Goal: Transaction & Acquisition: Obtain resource

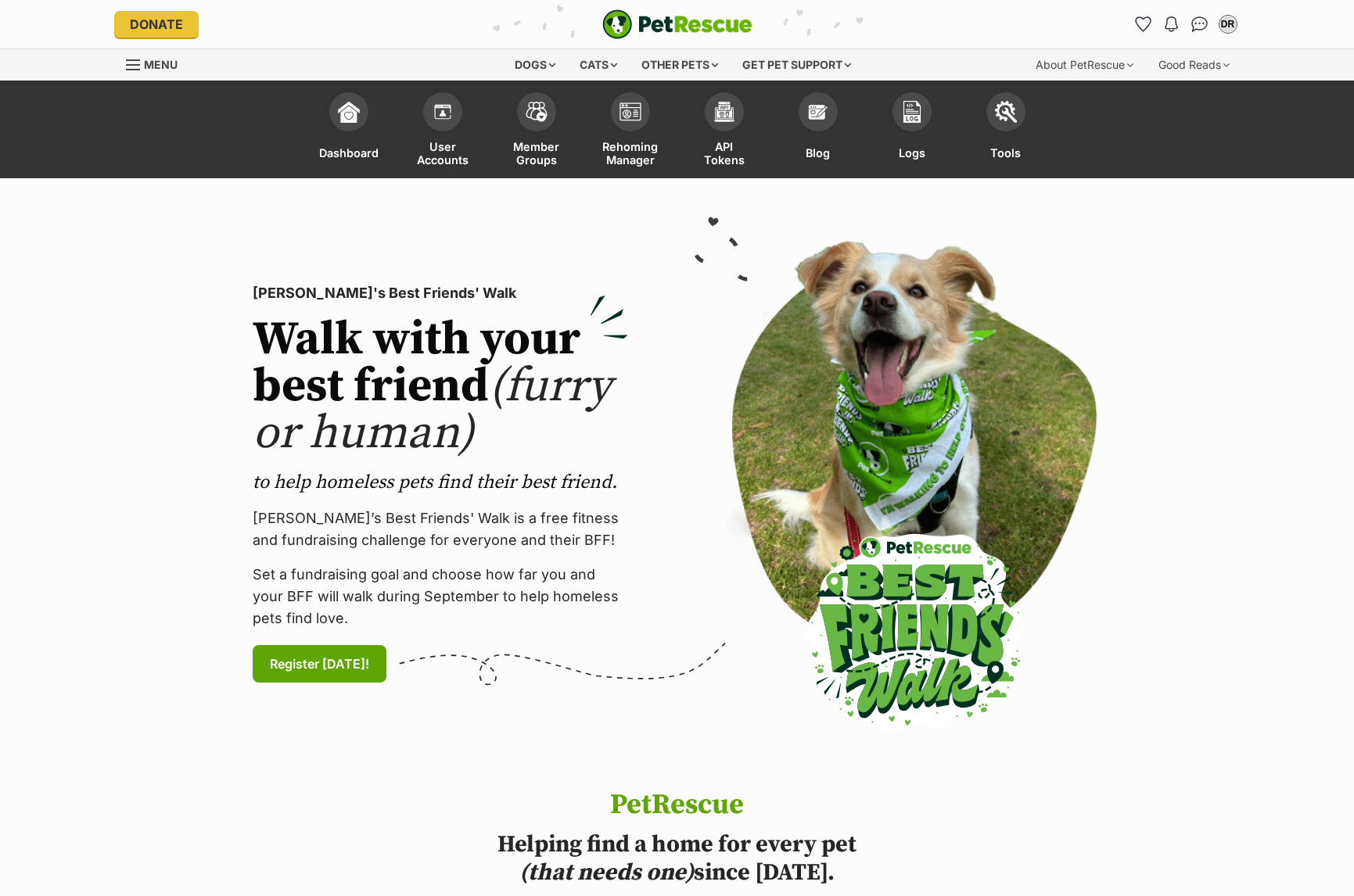
click at [594, 58] on div "Cats" at bounding box center [598, 65] width 60 height 31
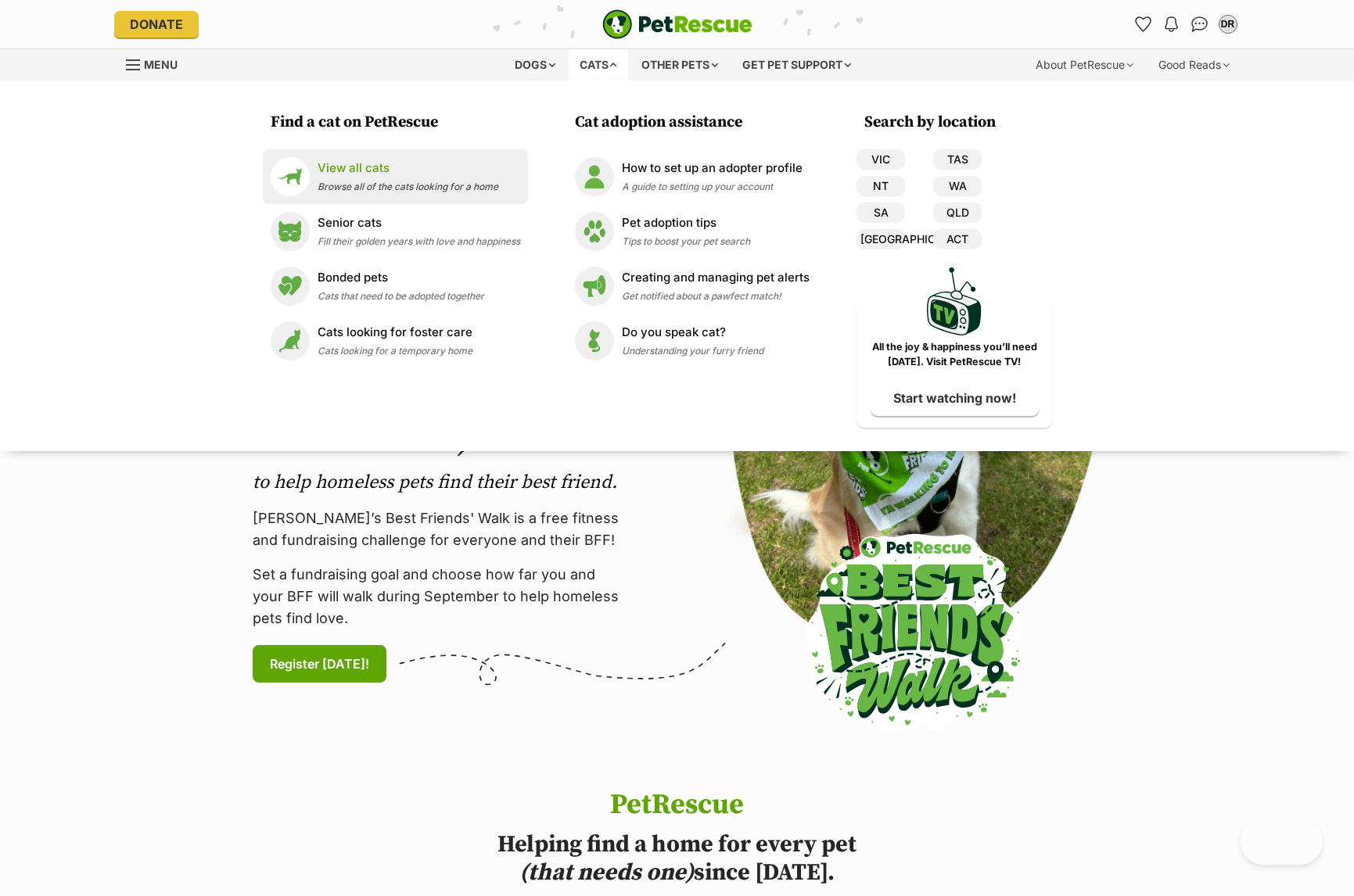
click at [366, 172] on p "View all cats" at bounding box center [408, 168] width 180 height 18
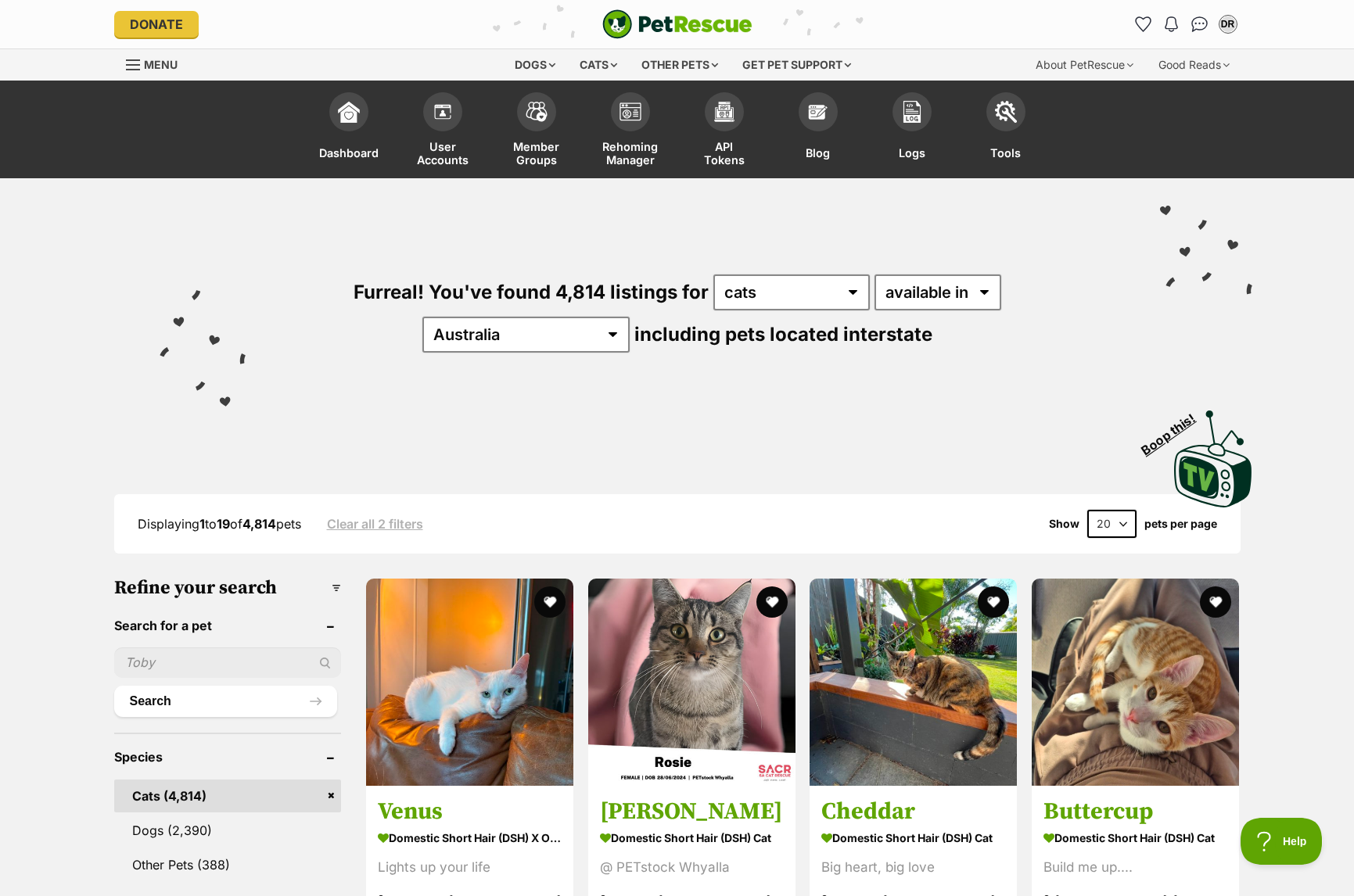
click at [166, 659] on input "text" at bounding box center [227, 662] width 227 height 29
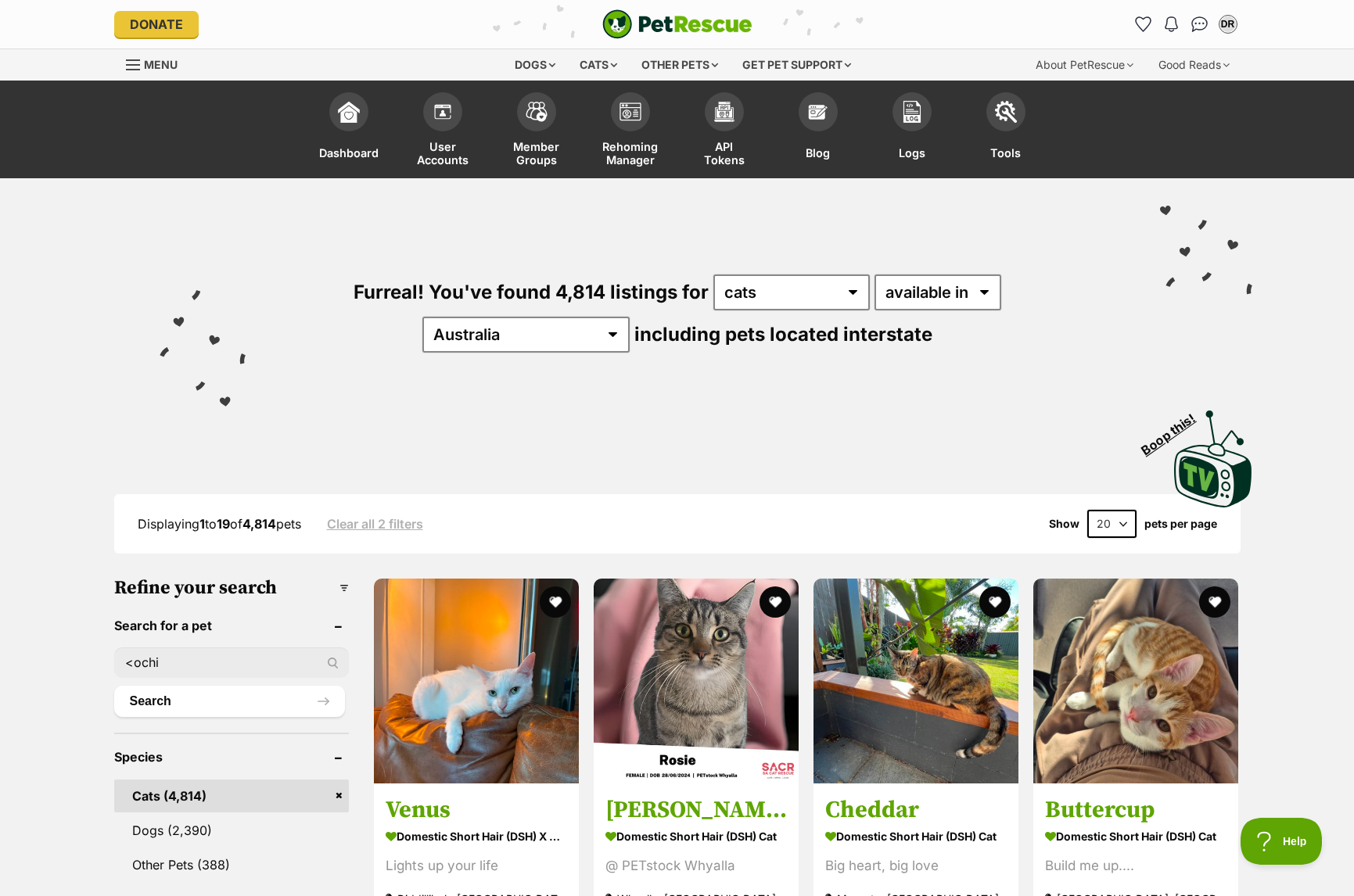
type input "<ochi"
click at [114, 685] on button "Search" at bounding box center [229, 701] width 231 height 31
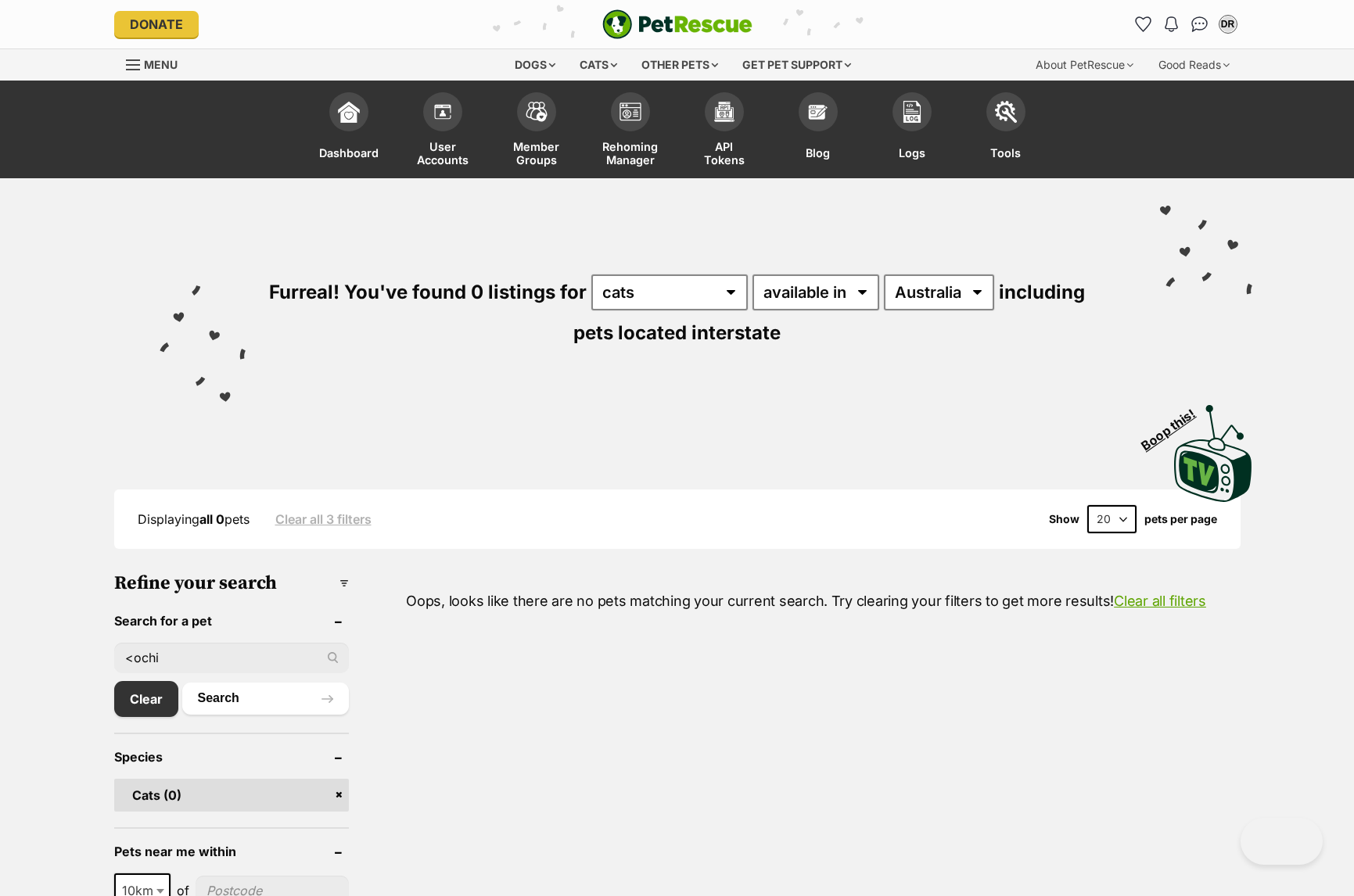
click at [131, 659] on input "<ochi" at bounding box center [231, 657] width 235 height 29
type input "Mochi"
click at [182, 683] on button "Search" at bounding box center [265, 698] width 167 height 31
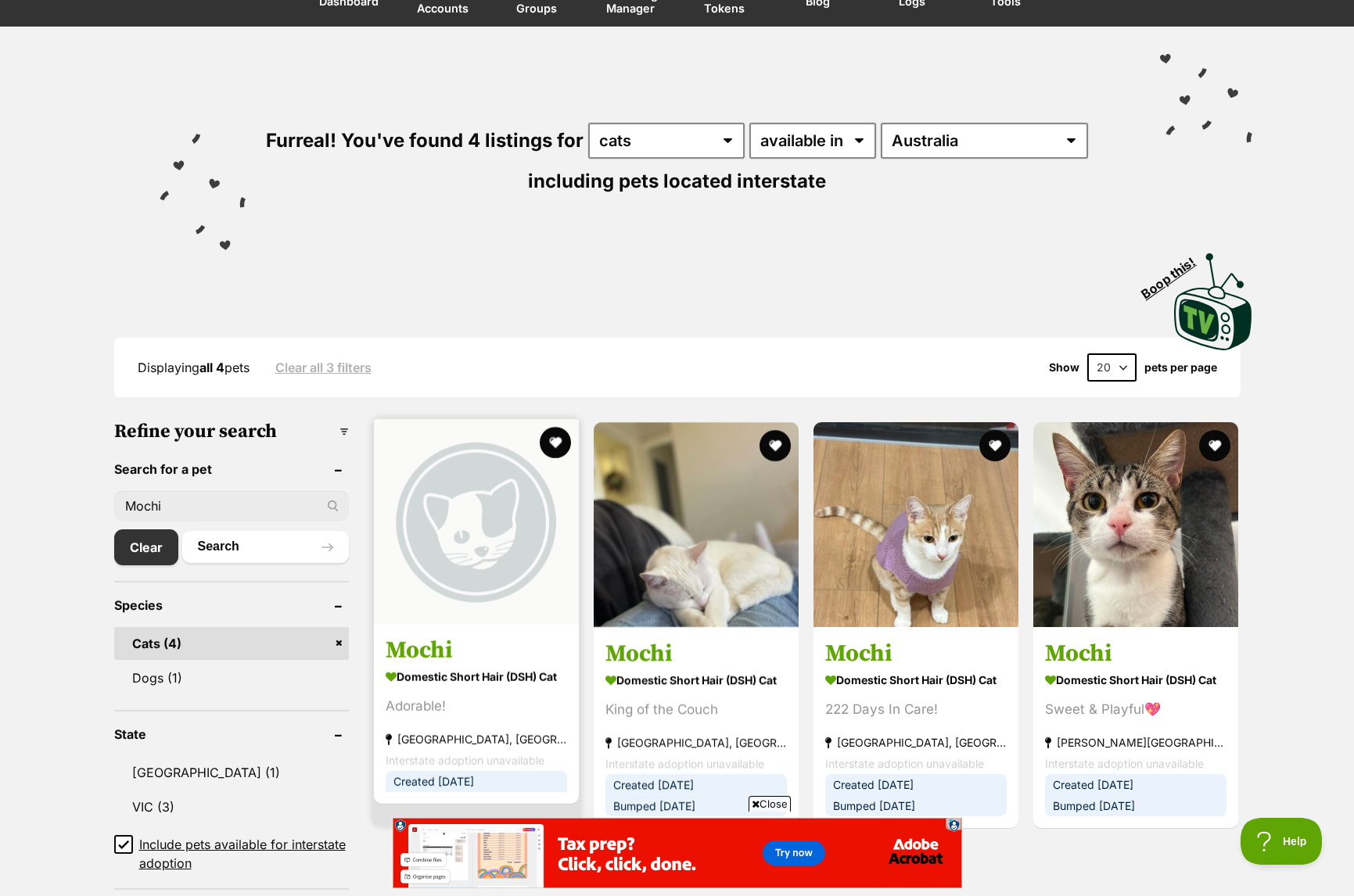
click at [451, 686] on strong "Domestic Short Hair (DSH) Cat" at bounding box center [476, 677] width 181 height 22
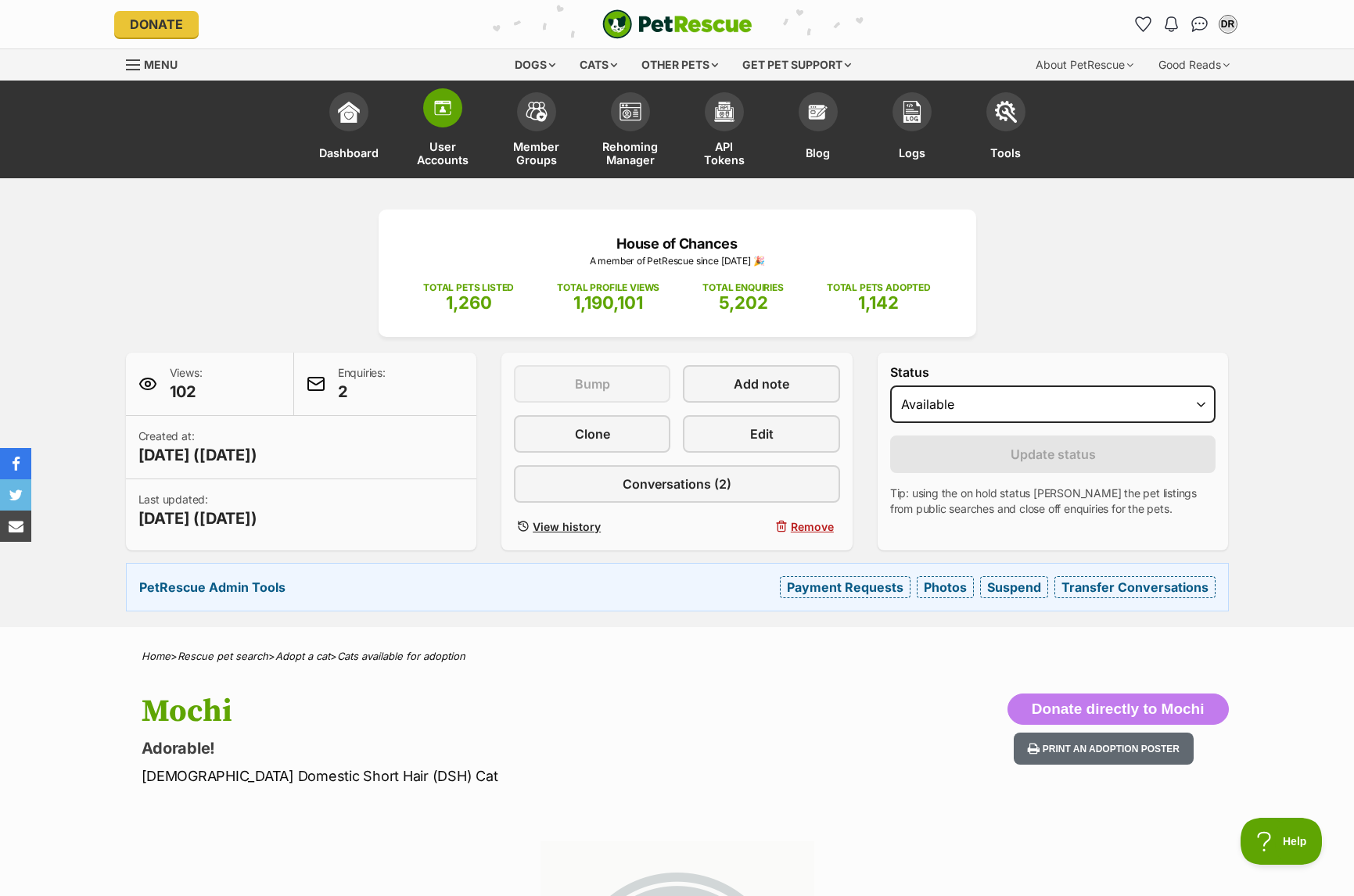
click at [452, 116] on img at bounding box center [442, 107] width 22 height 22
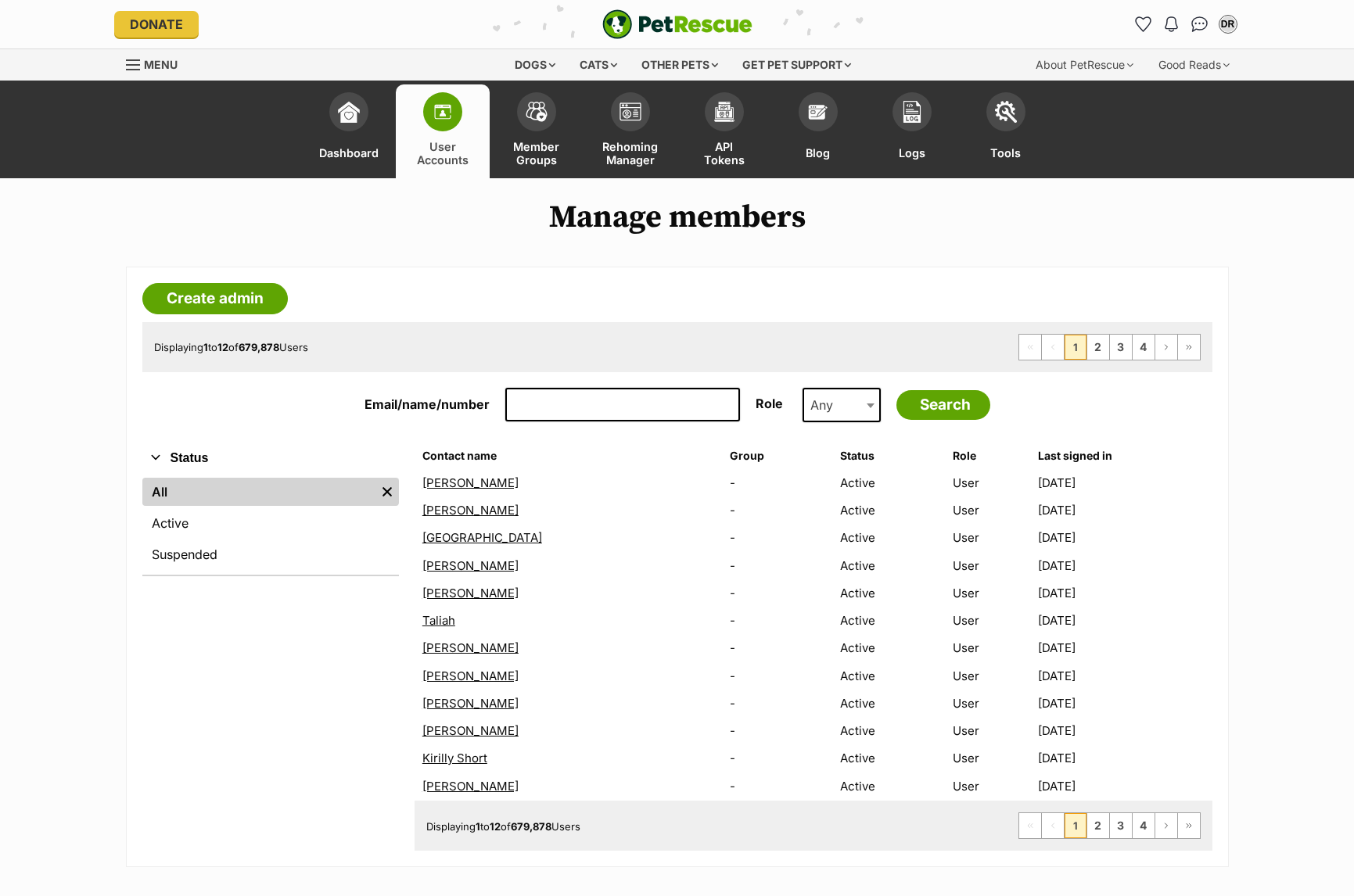
click at [531, 417] on input "Email/name/number" at bounding box center [623, 405] width 235 height 35
type input "Kim McKenna"
click at [896, 390] on input "Search" at bounding box center [943, 405] width 94 height 29
click at [848, 401] on span "Any" at bounding box center [841, 405] width 79 height 35
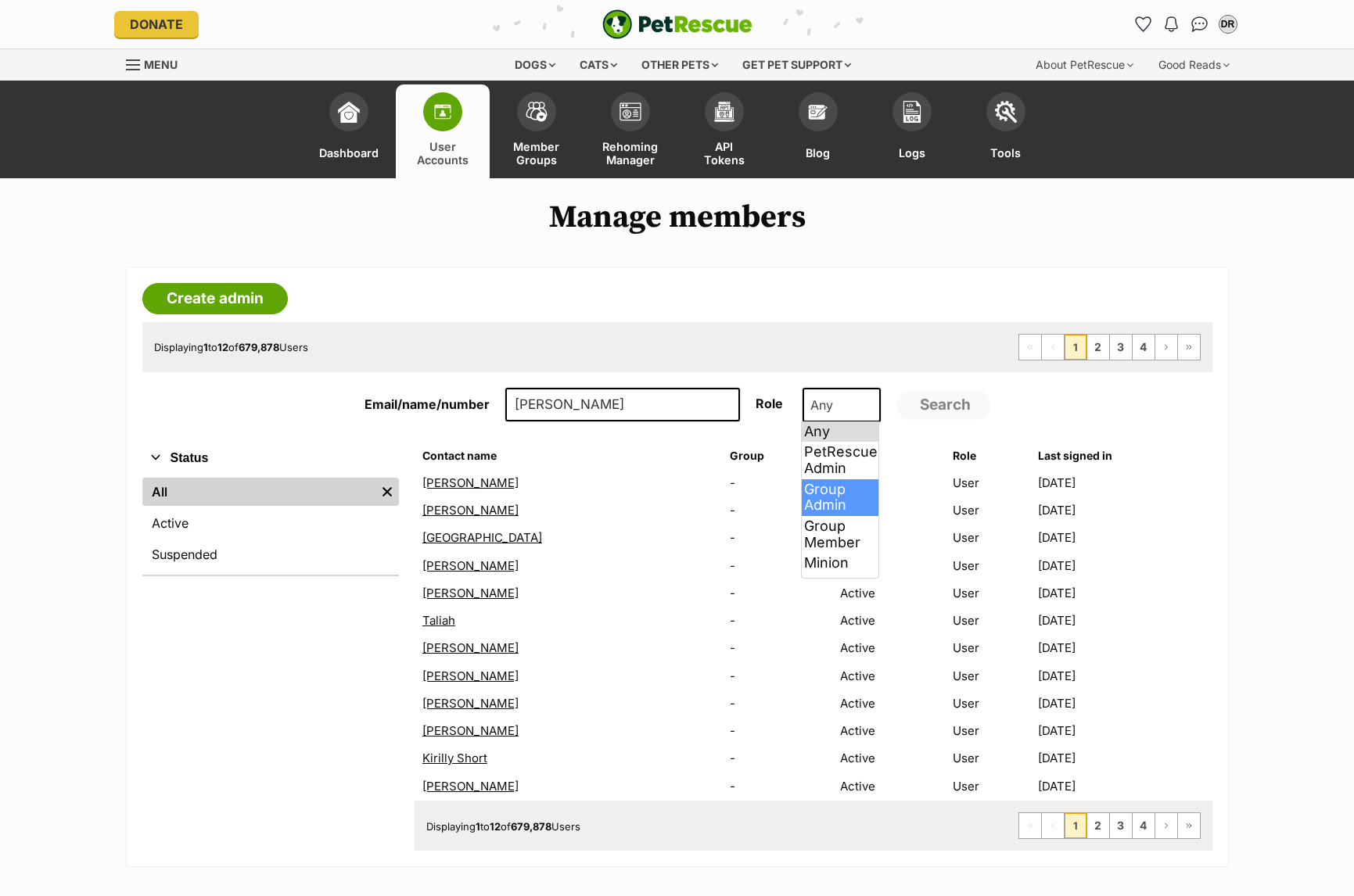
scroll to position [17, 0]
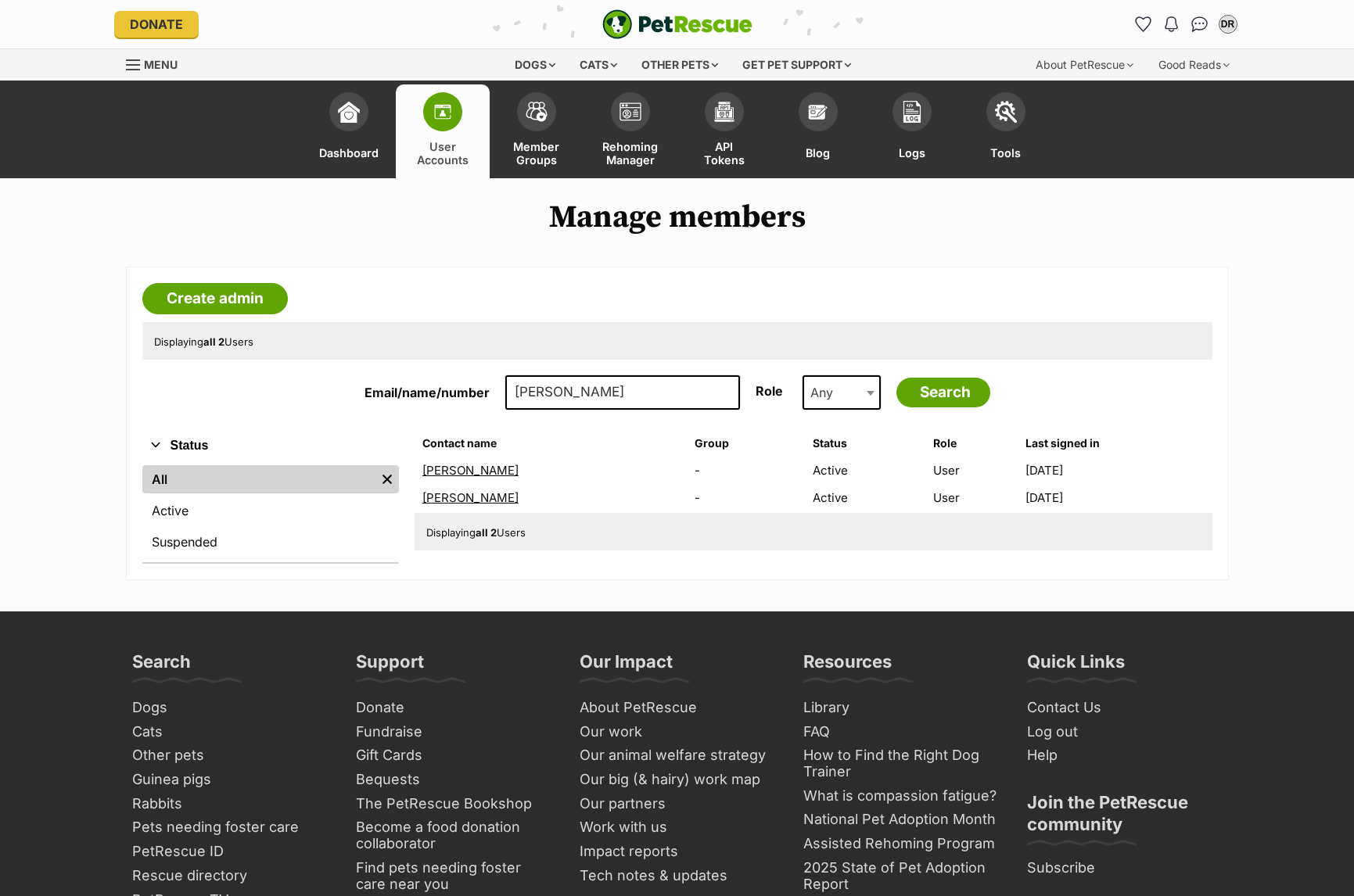
click at [459, 502] on link "[PERSON_NAME]" at bounding box center [470, 497] width 96 height 15
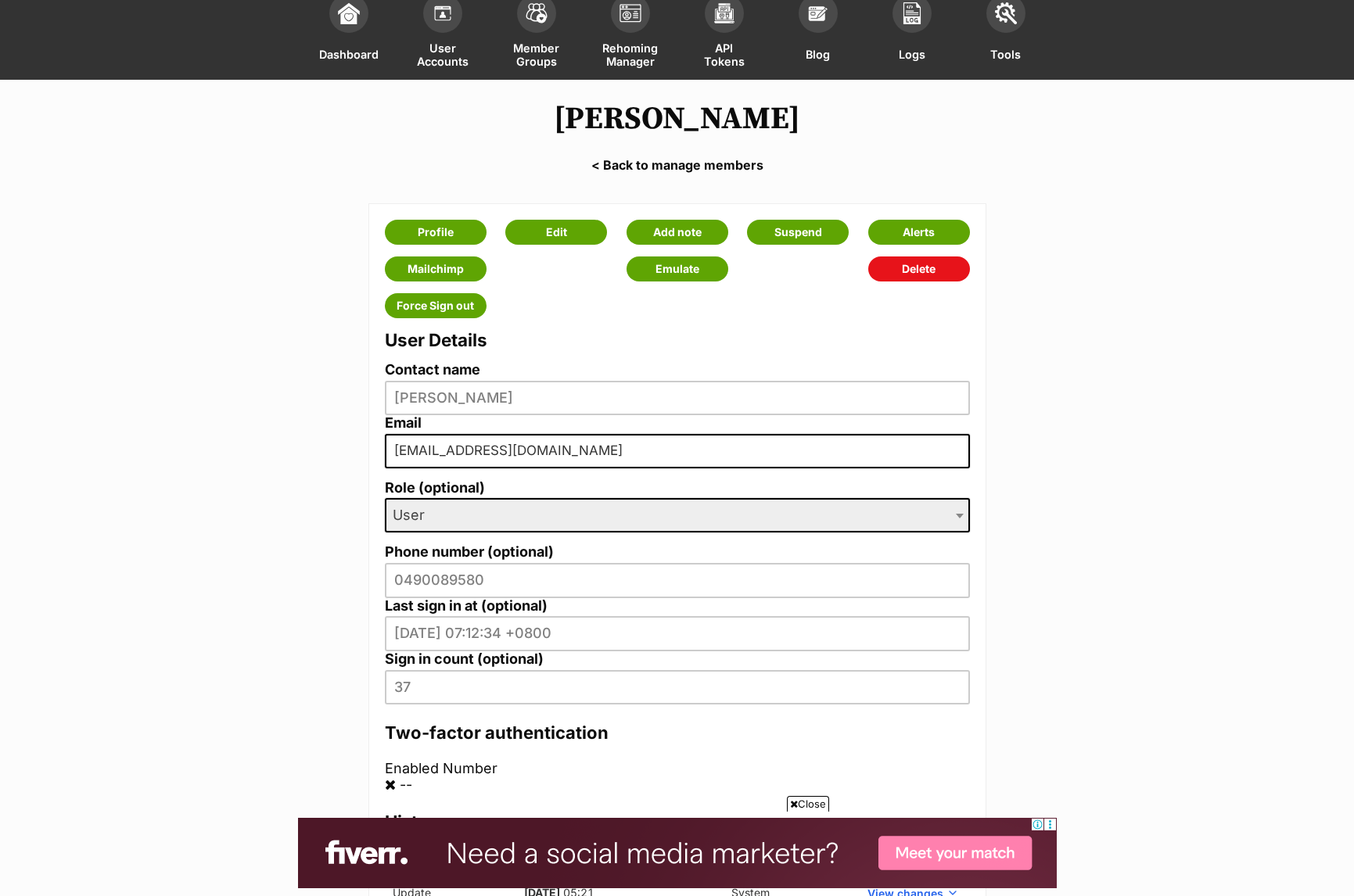
scroll to position [76, 0]
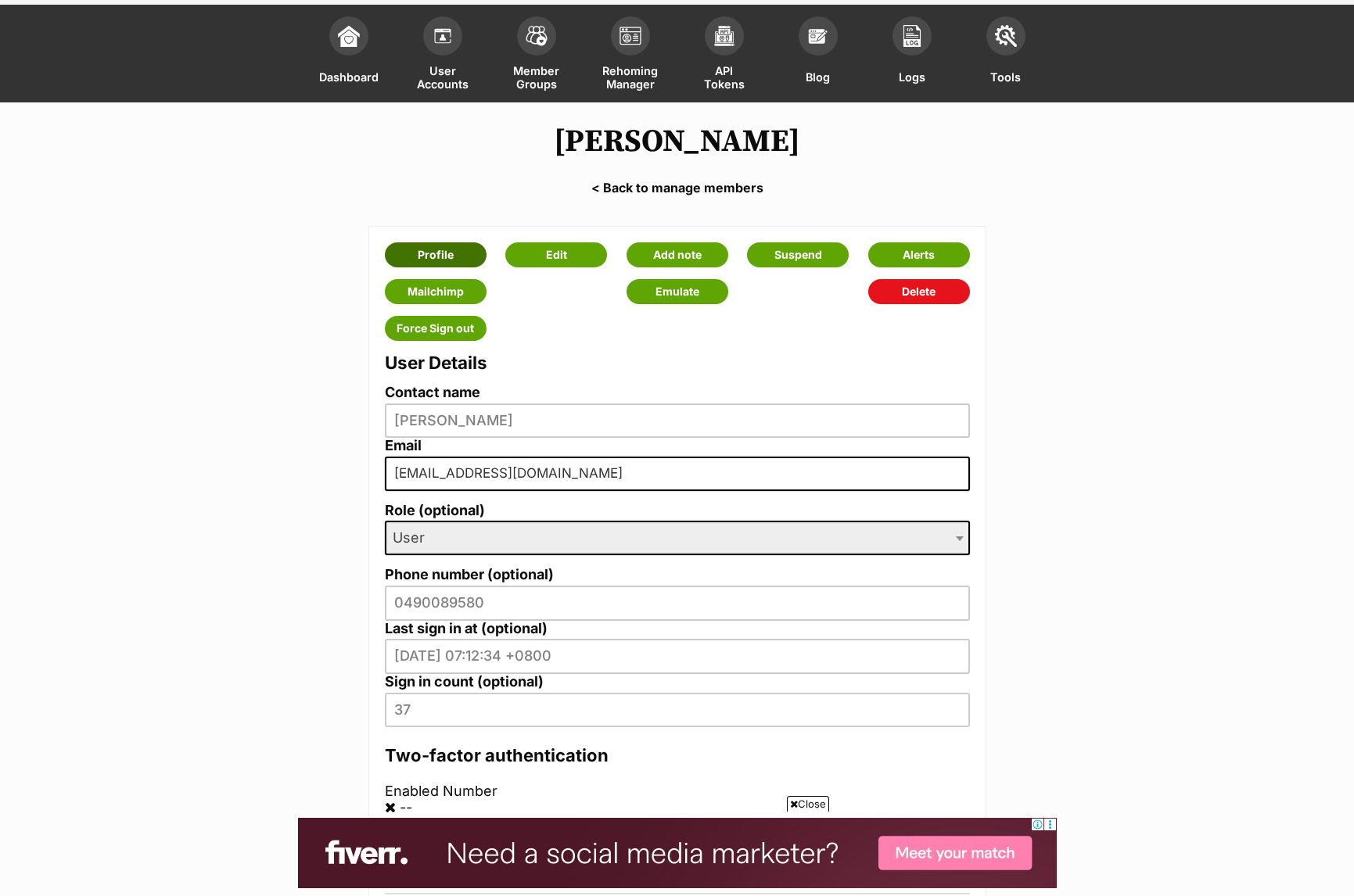
click at [431, 247] on link "Profile" at bounding box center [436, 255] width 102 height 25
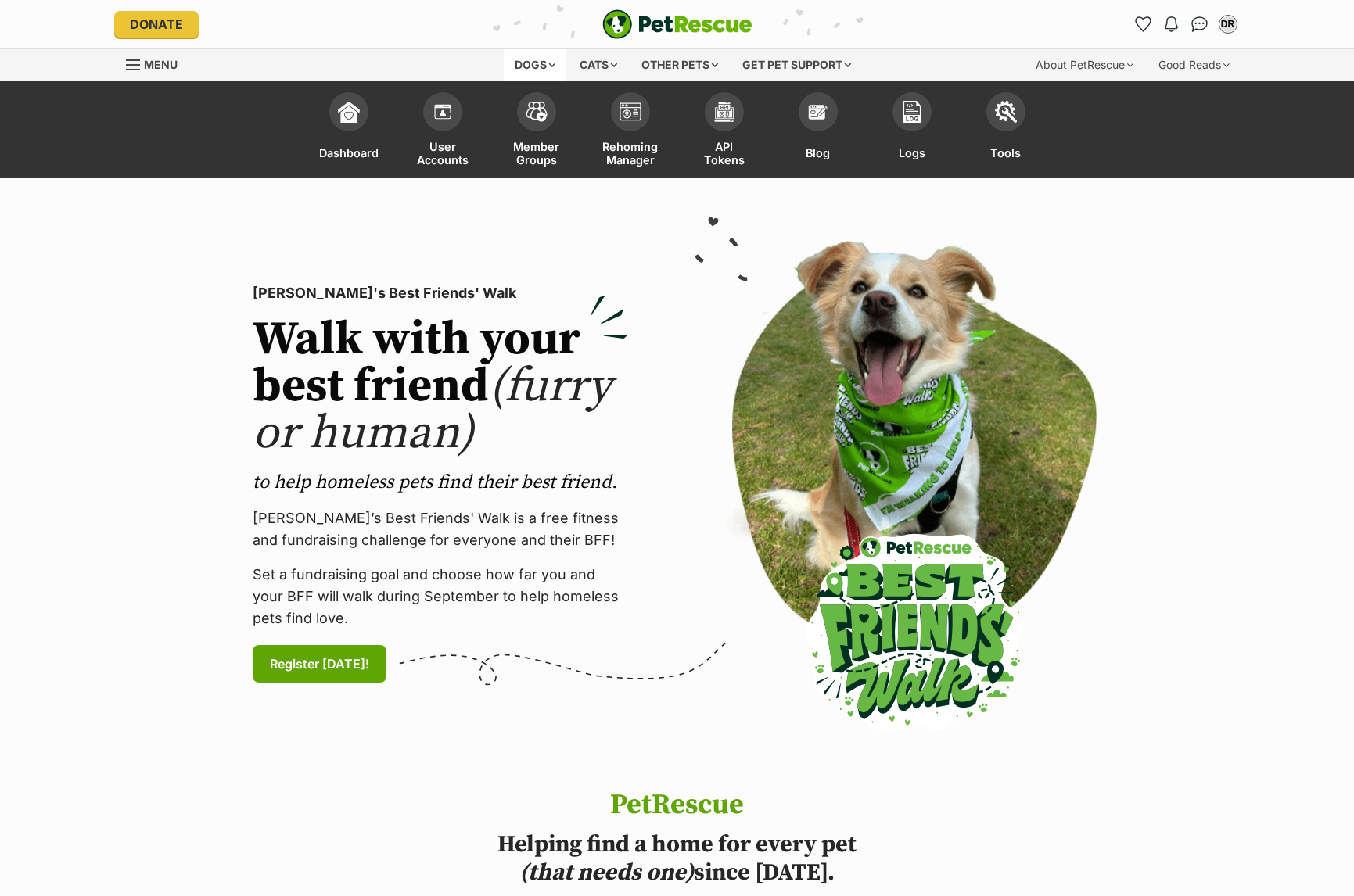
click at [540, 62] on div "Dogs" at bounding box center [535, 65] width 62 height 31
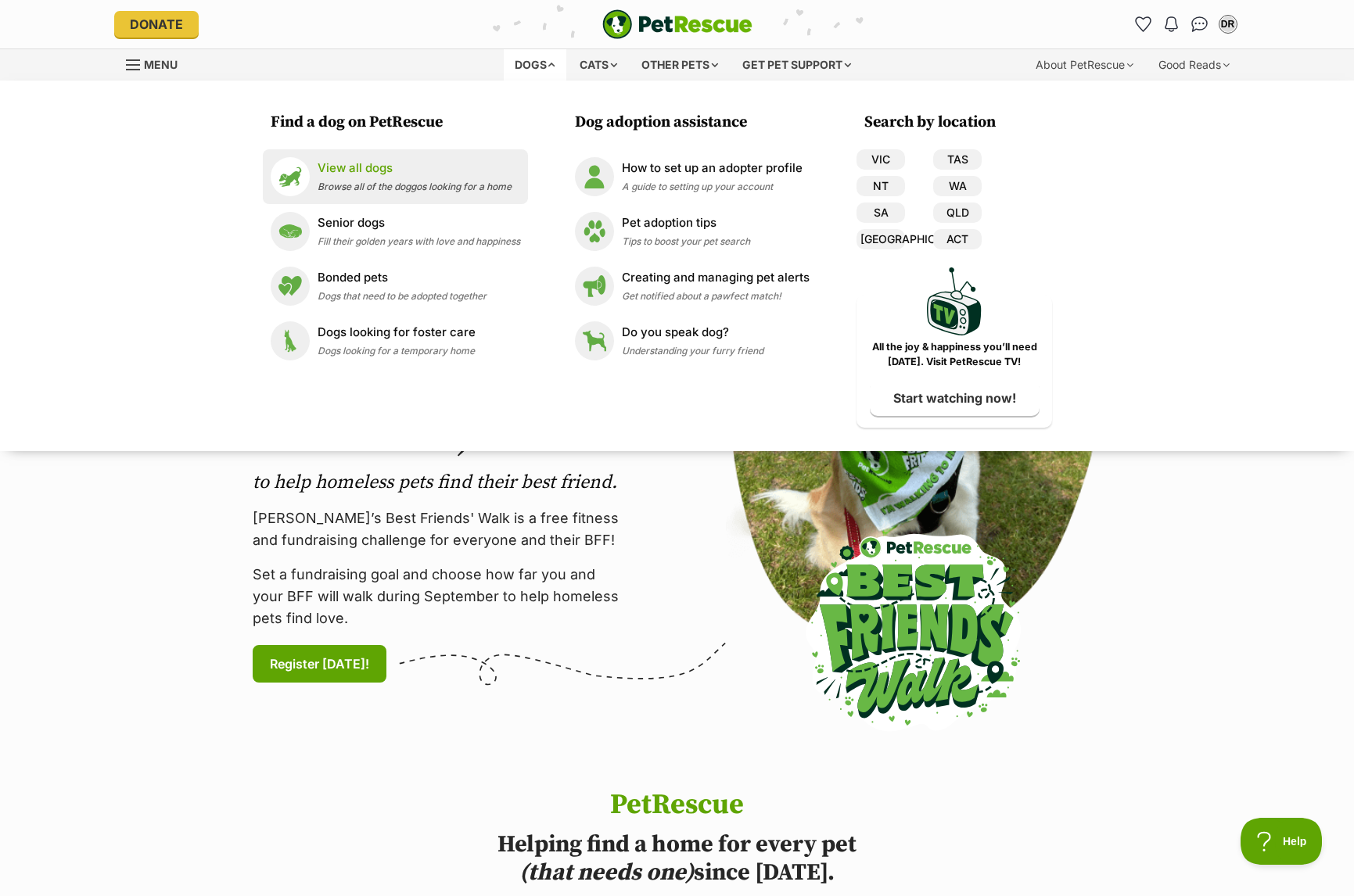
click at [327, 180] on div "View all dogs Browse all of the doggos looking for a home" at bounding box center [414, 176] width 194 height 34
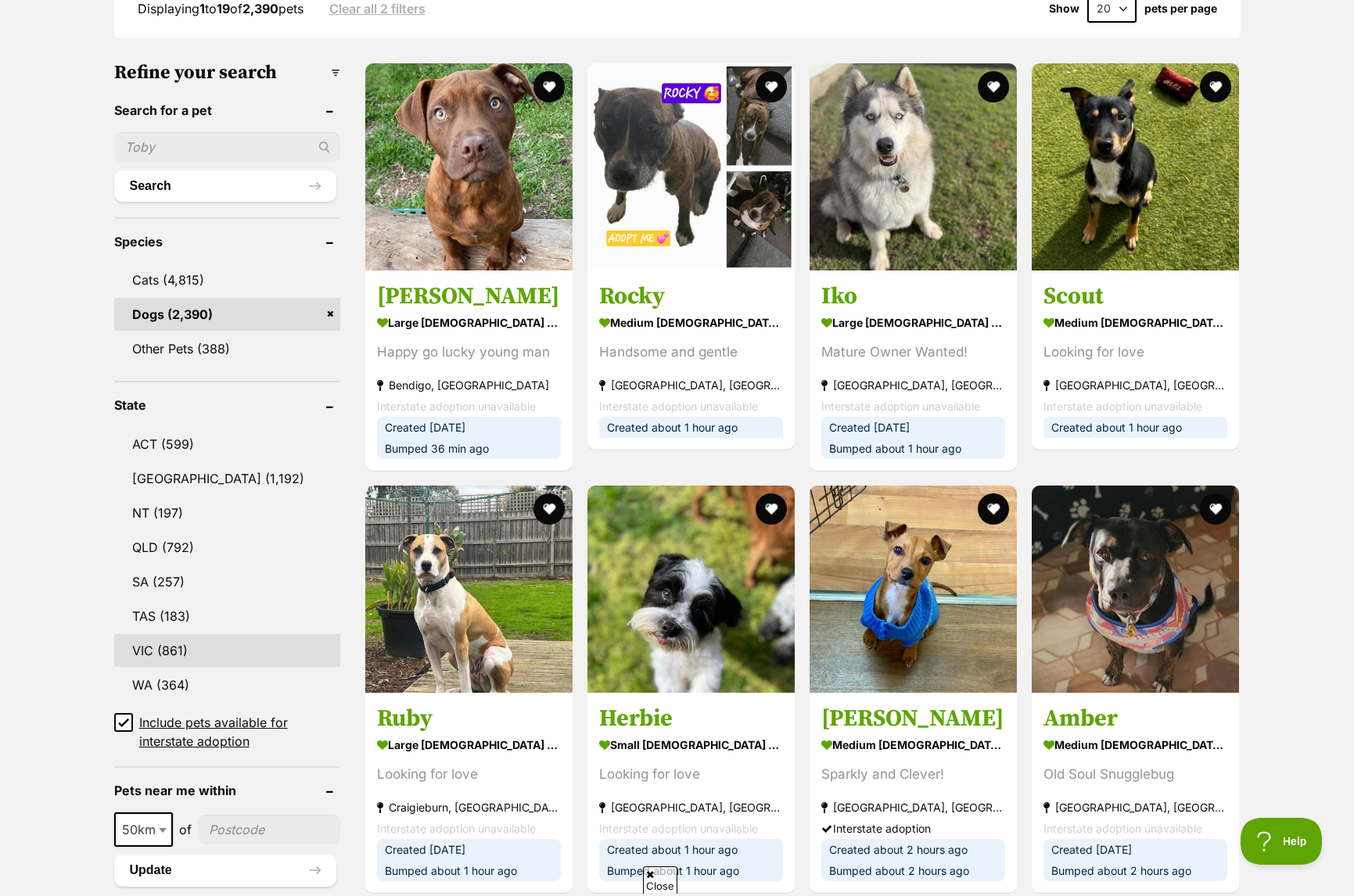
click at [158, 634] on link "VIC (861)" at bounding box center [227, 650] width 226 height 33
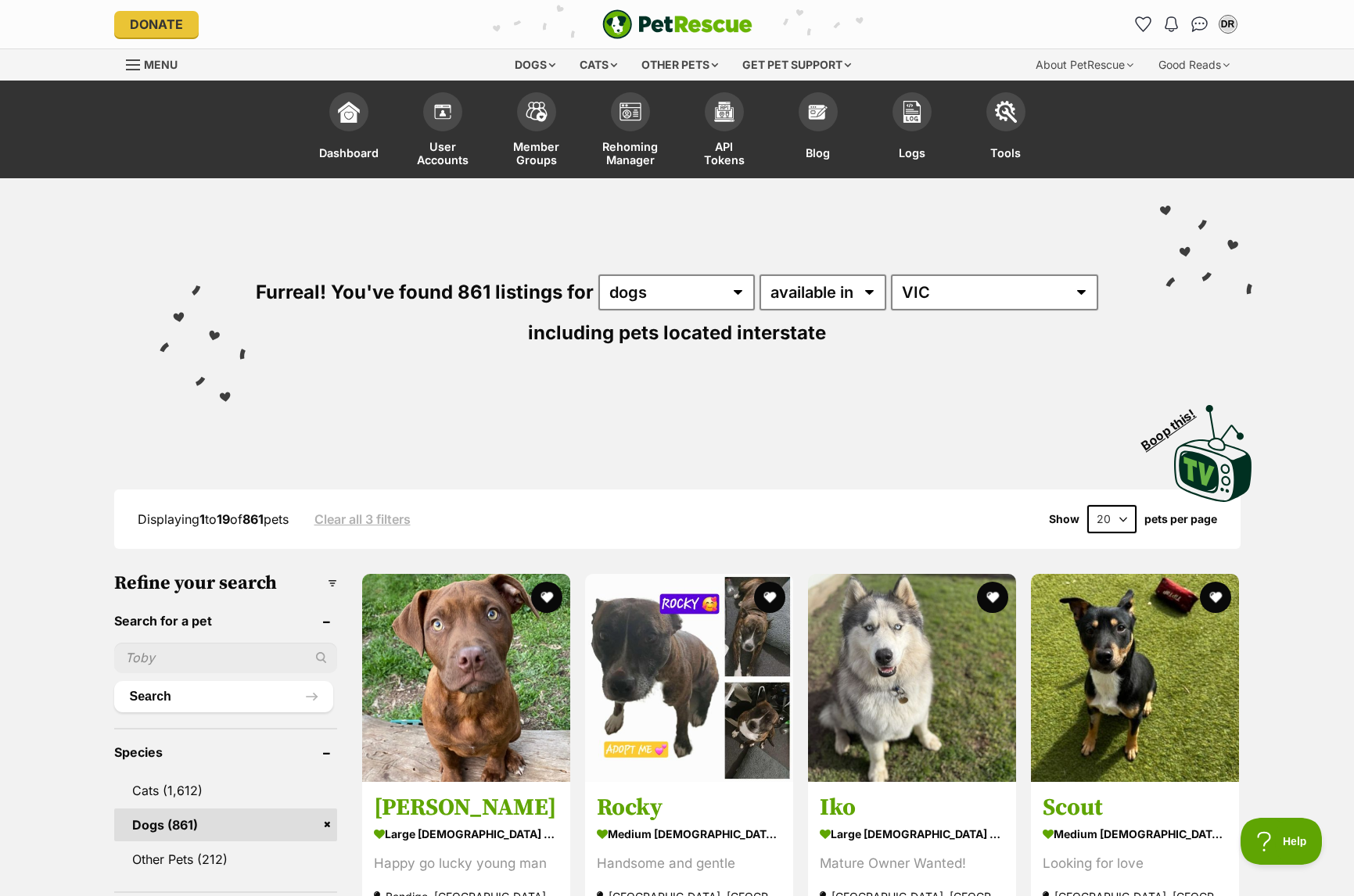
click at [159, 666] on input "text" at bounding box center [225, 657] width 223 height 29
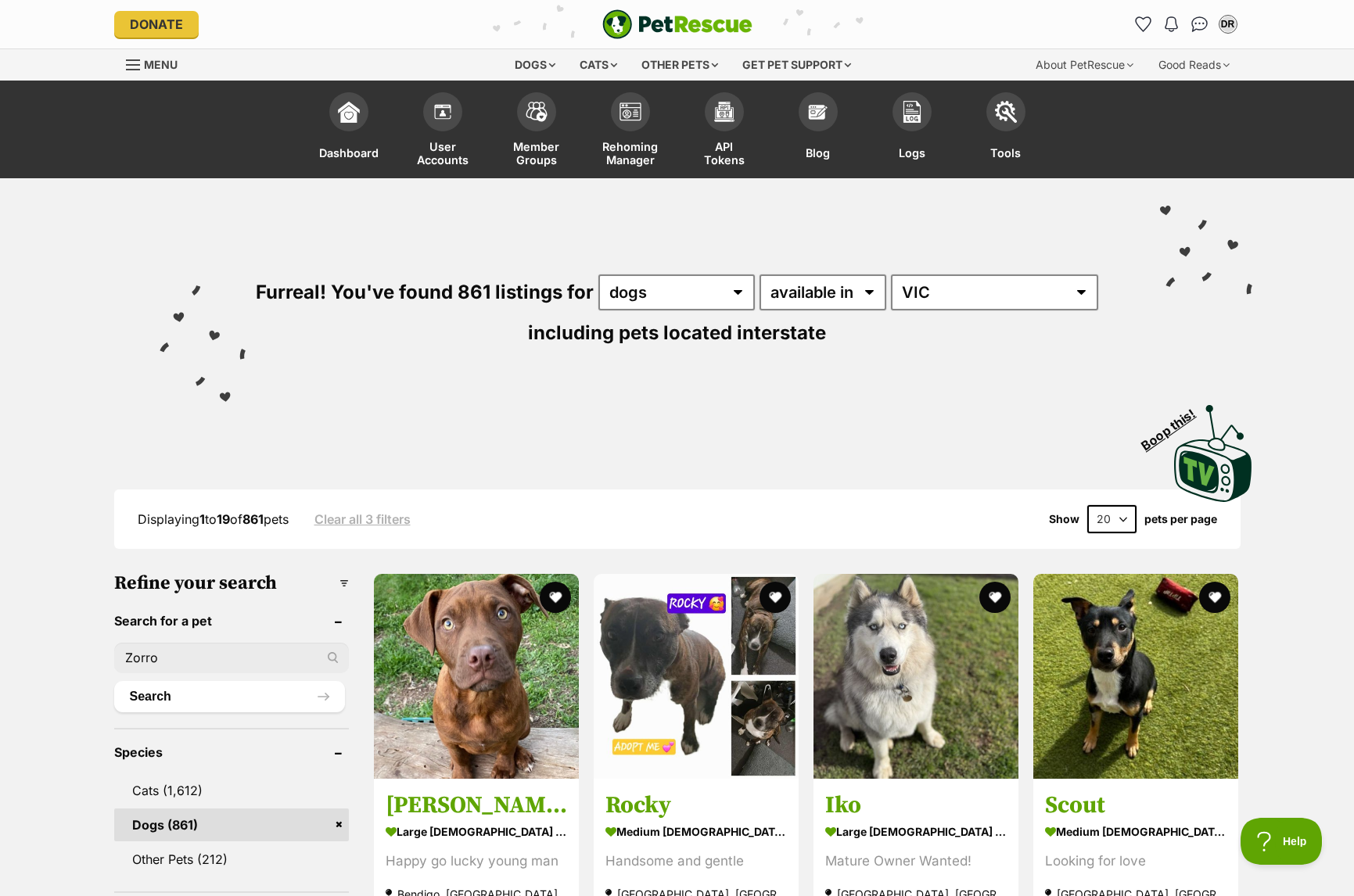
type input "Zorro"
click at [114, 681] on button "Search" at bounding box center [229, 697] width 231 height 31
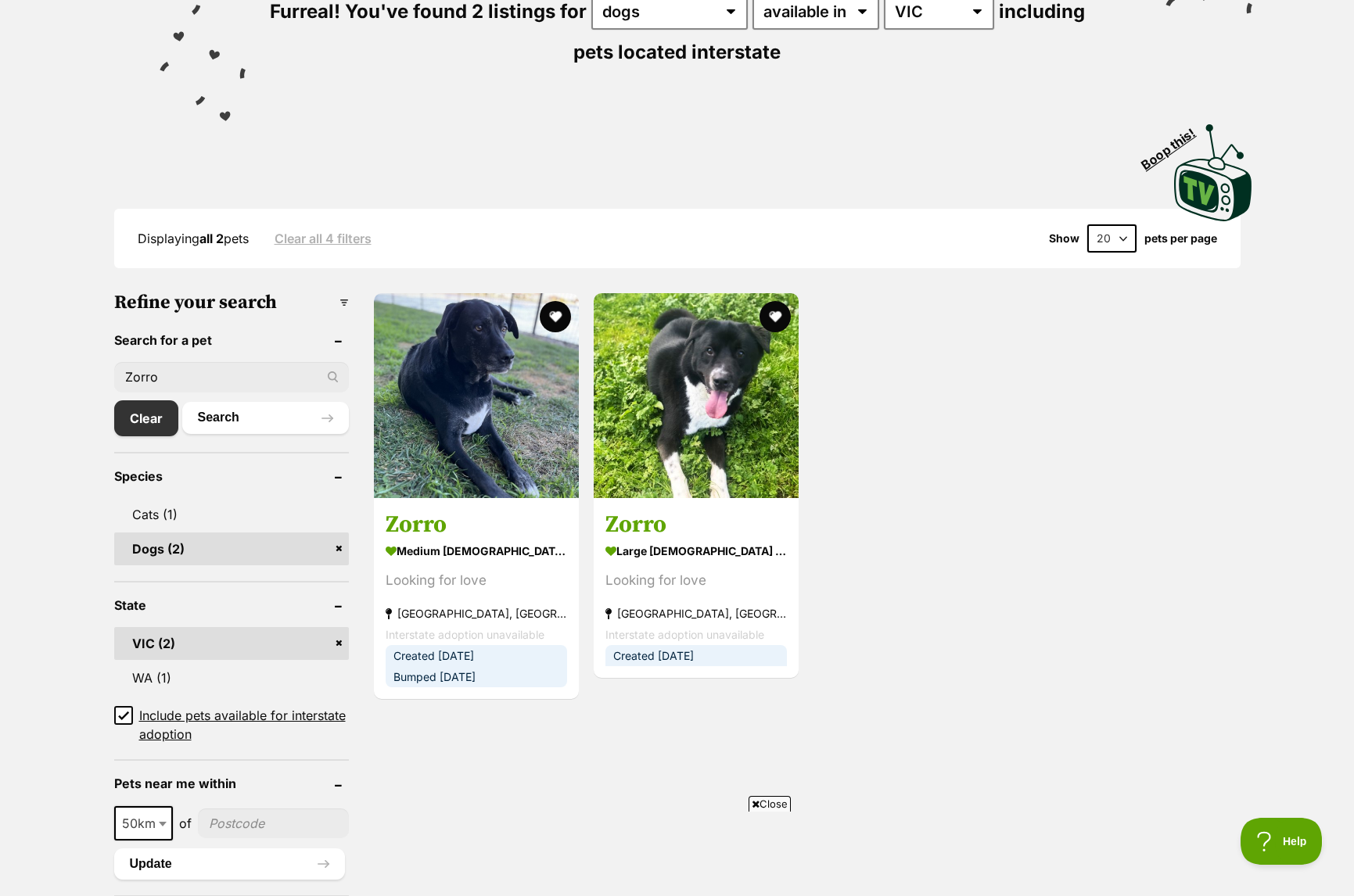
scroll to position [300, 0]
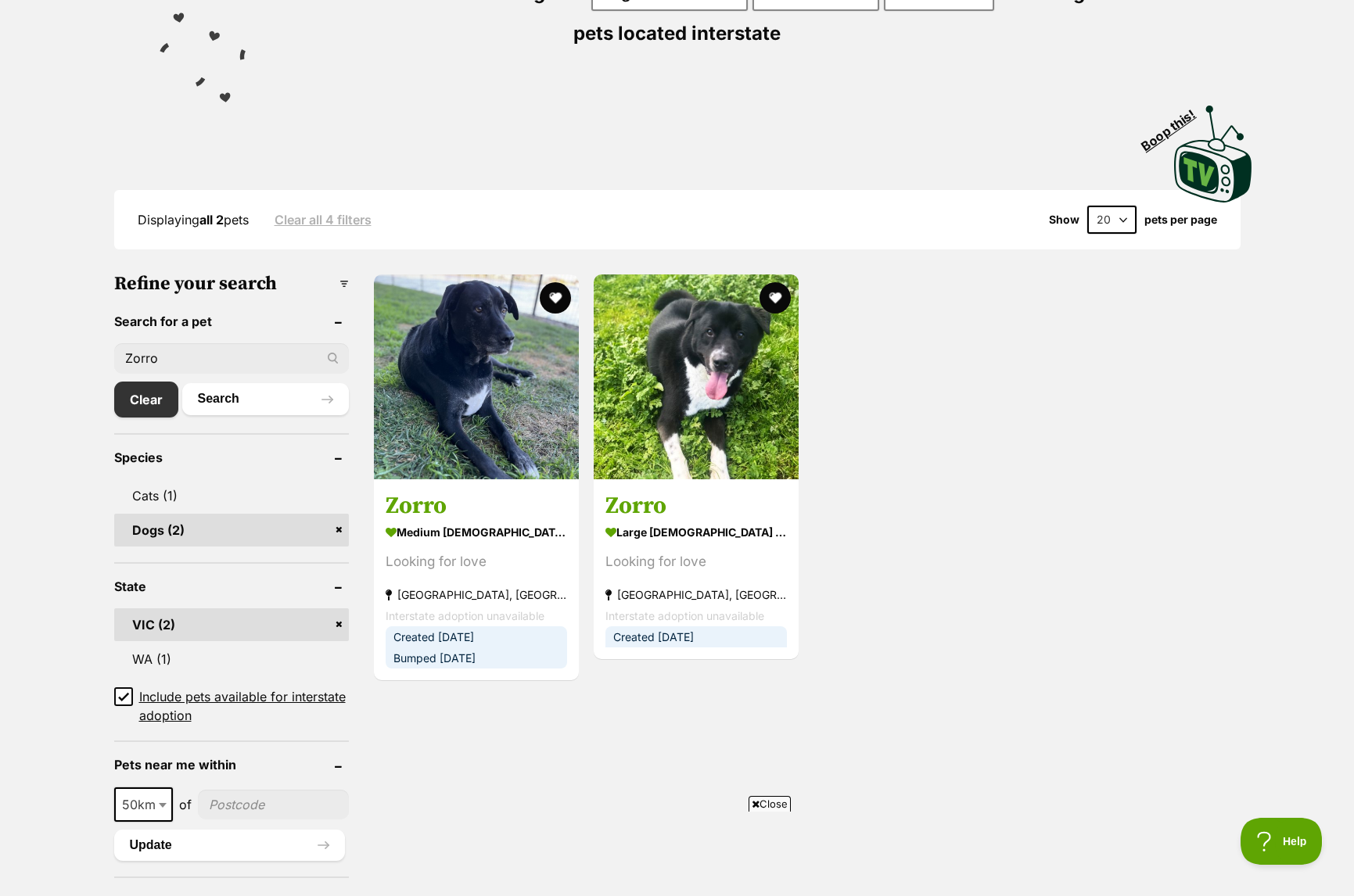
click at [338, 581] on header "State" at bounding box center [231, 586] width 235 height 14
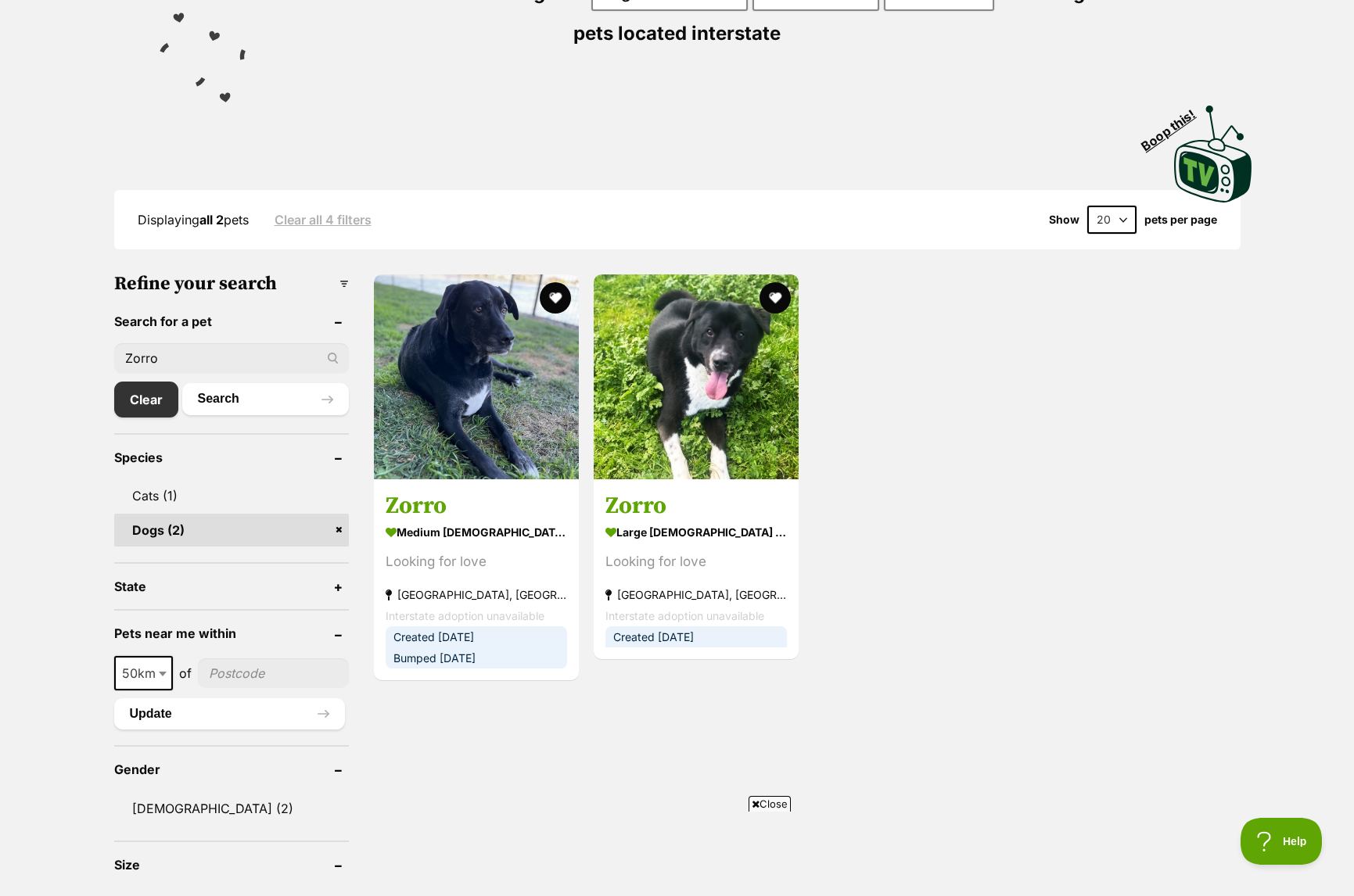
click at [338, 581] on header "State" at bounding box center [231, 586] width 235 height 14
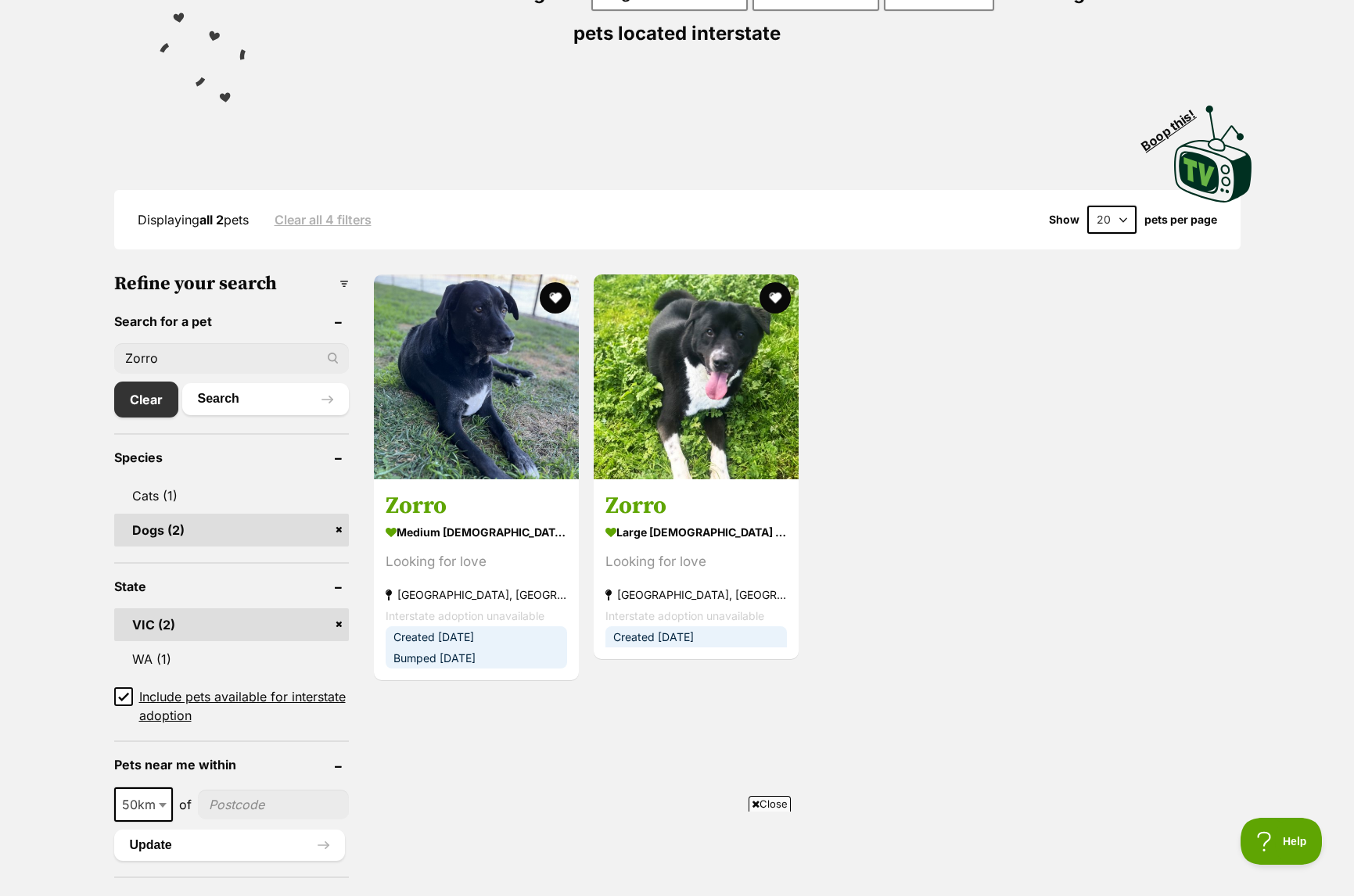
click at [340, 622] on link "VIC (2)" at bounding box center [231, 625] width 235 height 33
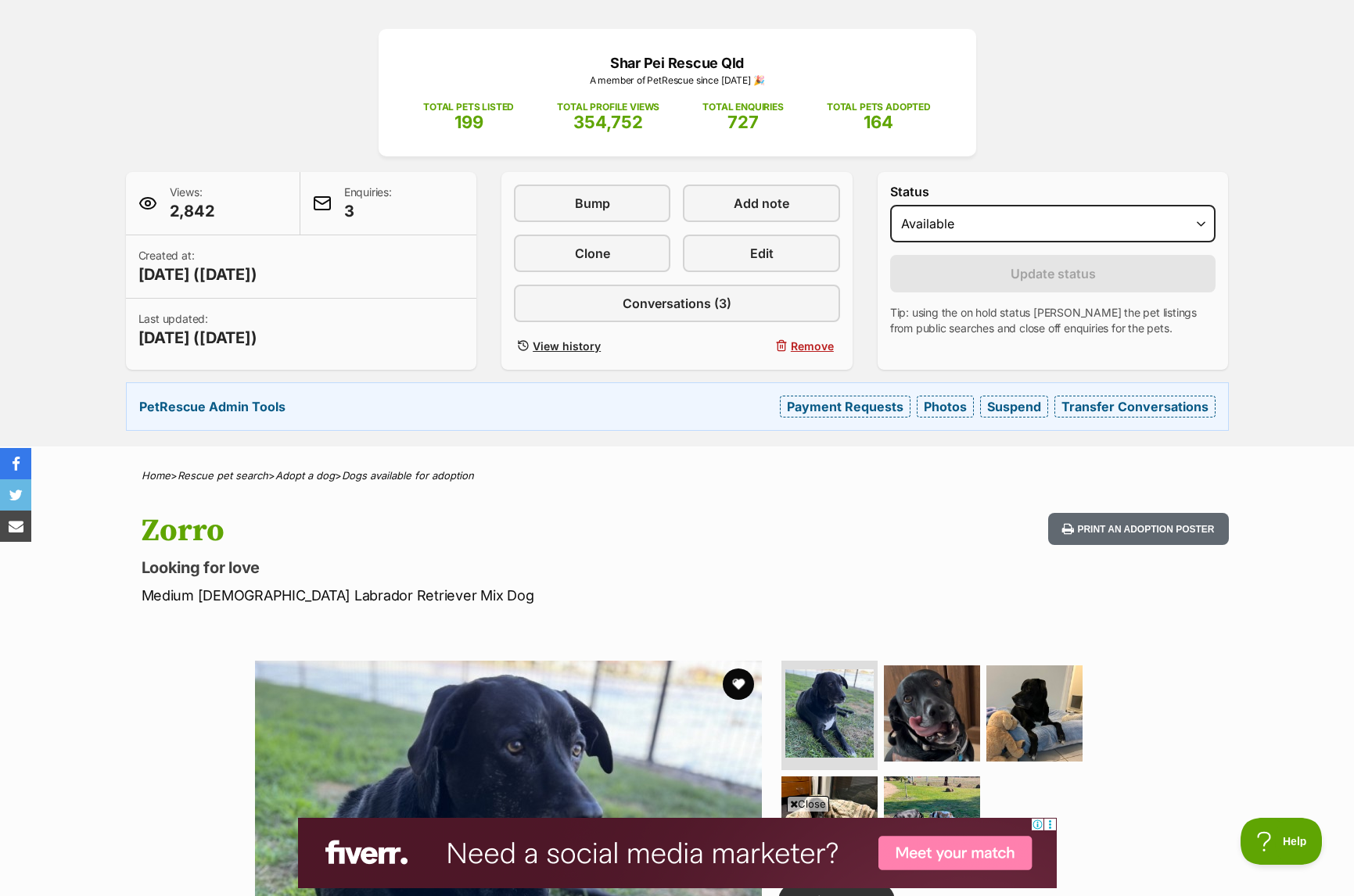
scroll to position [178, 0]
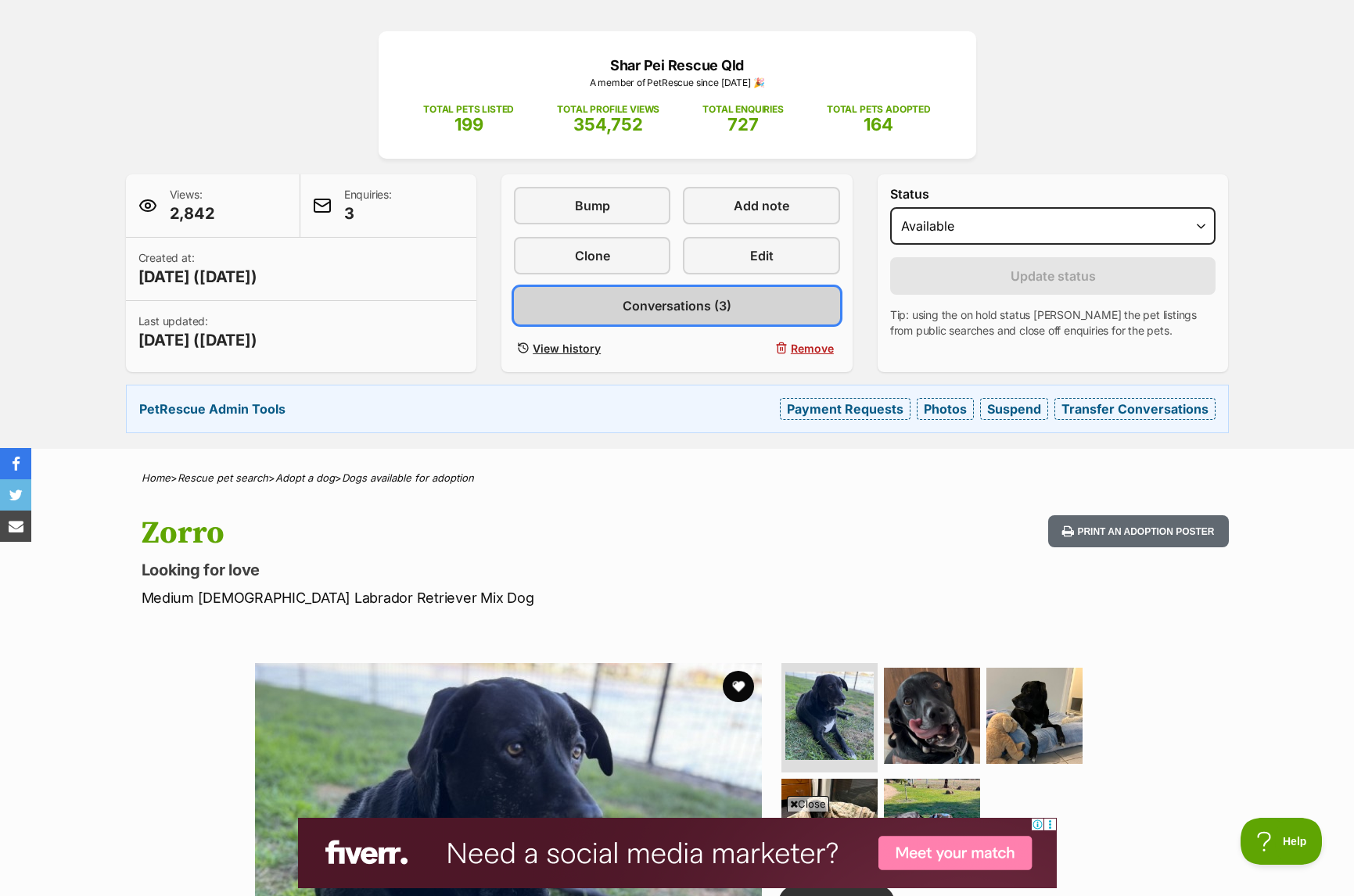
click at [683, 309] on span "Conversations (3)" at bounding box center [677, 306] width 109 height 19
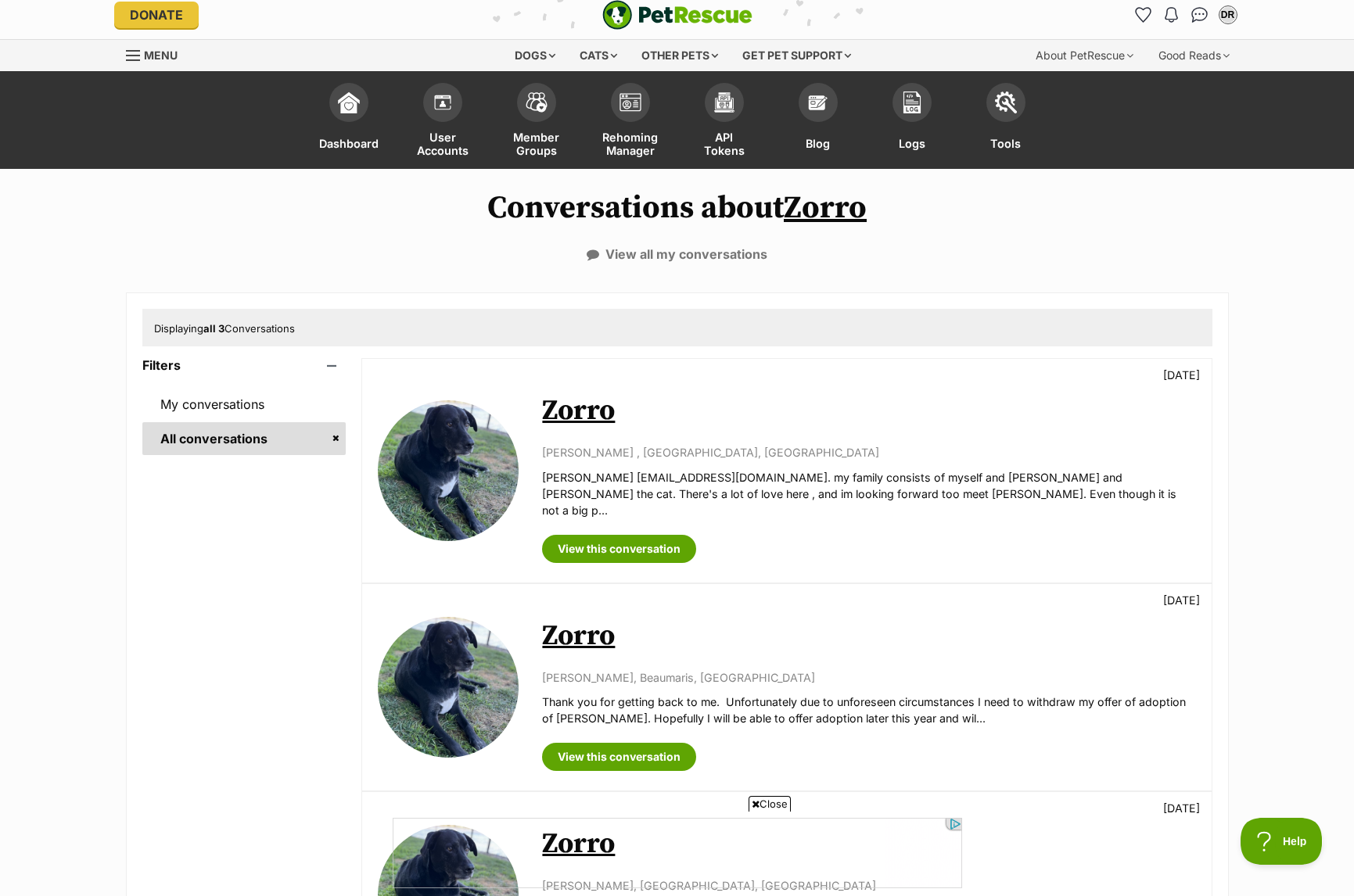
scroll to position [69, 0]
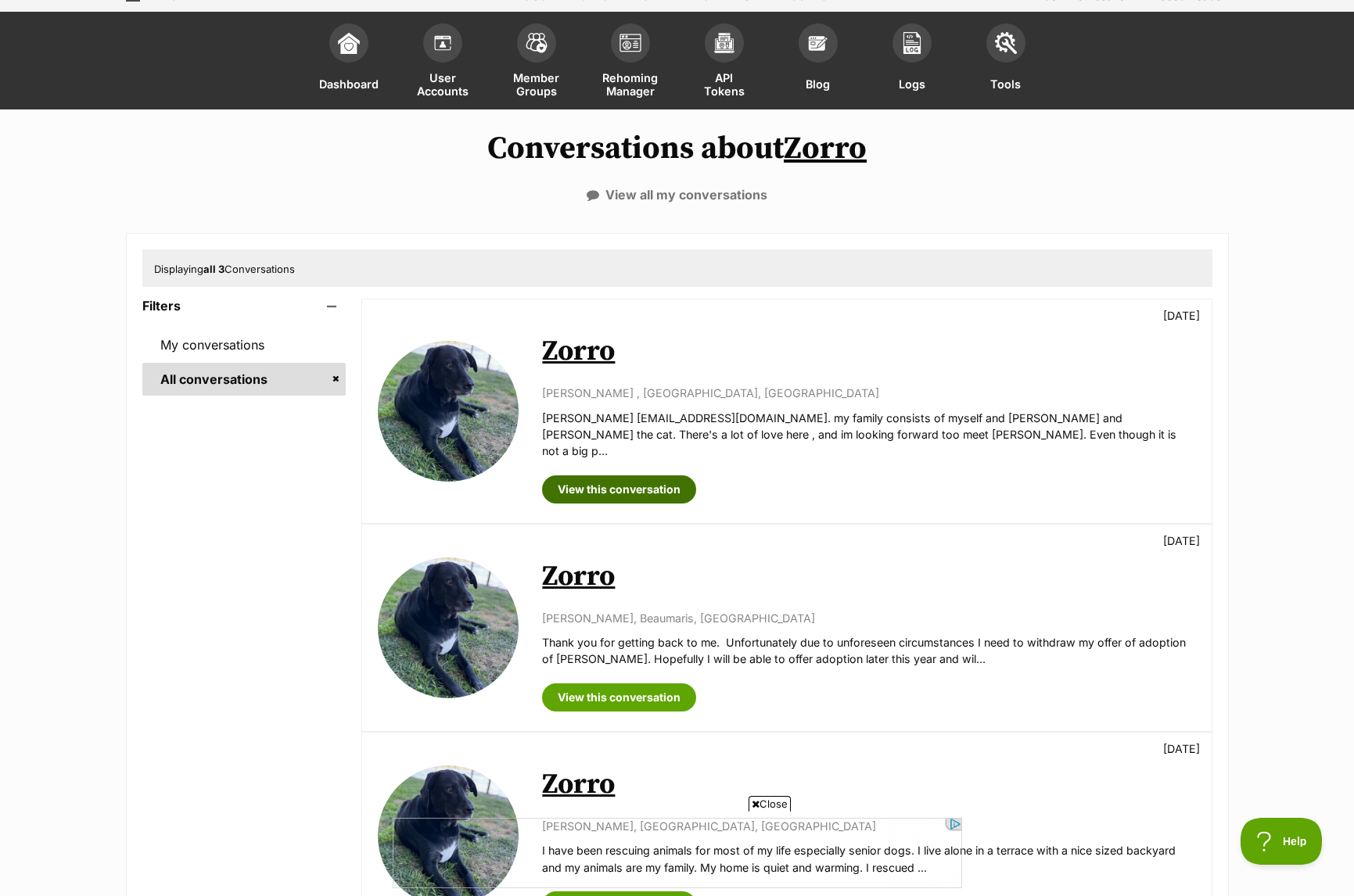
click at [598, 476] on link "View this conversation" at bounding box center [619, 489] width 154 height 28
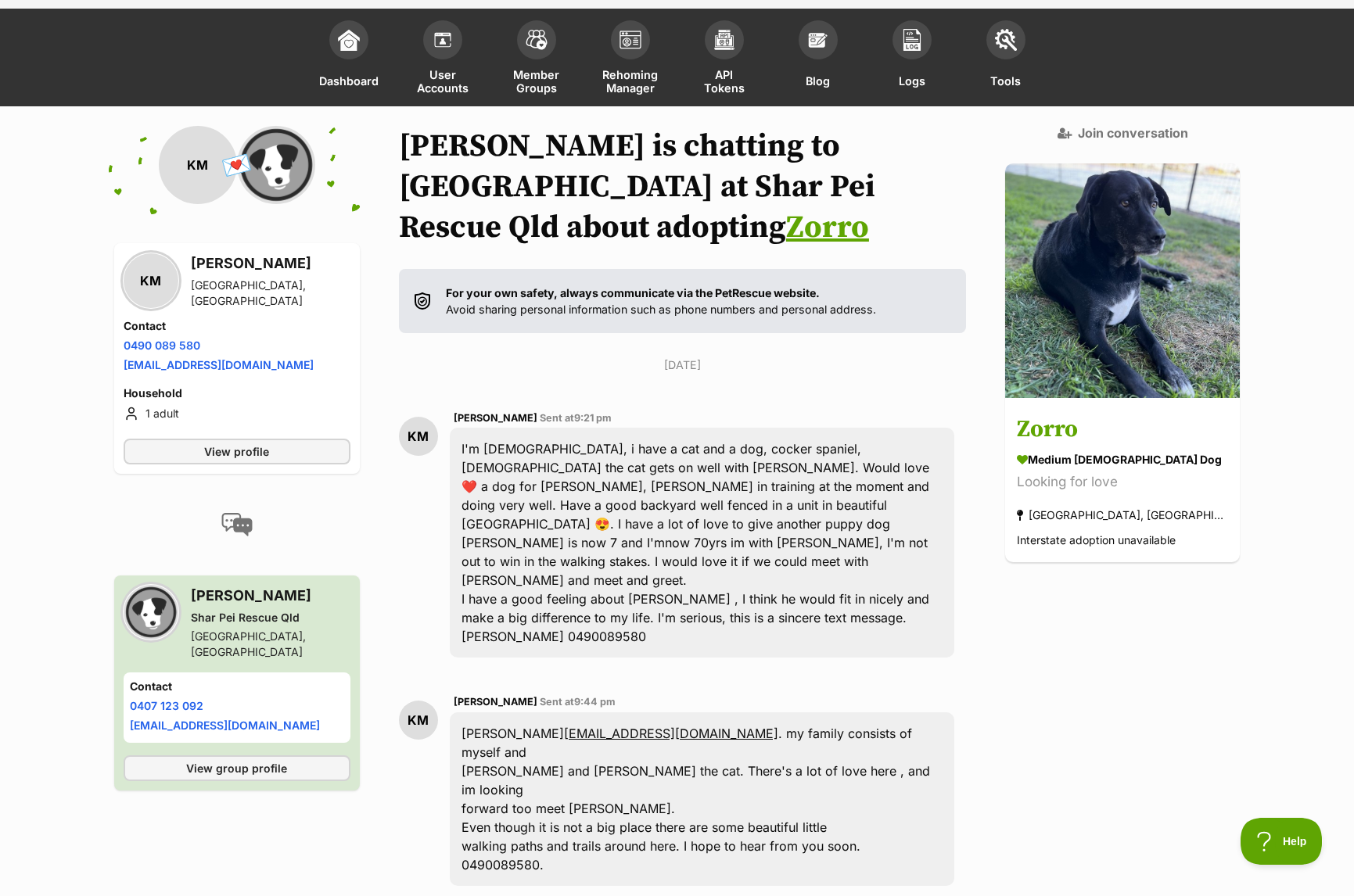
scroll to position [64, 0]
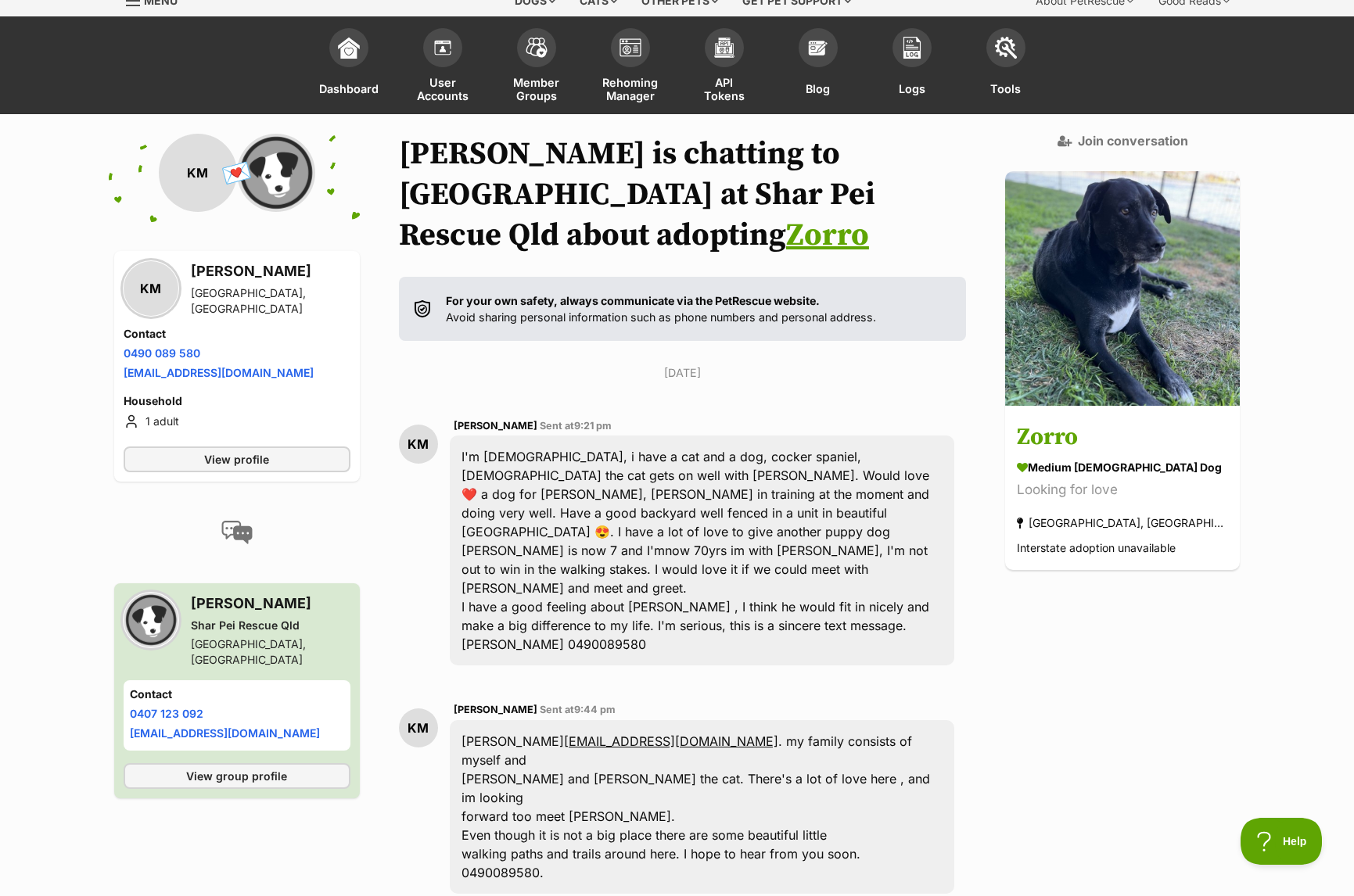
click at [854, 216] on link "Zorro" at bounding box center [827, 235] width 83 height 39
